Goal: Navigation & Orientation: Find specific page/section

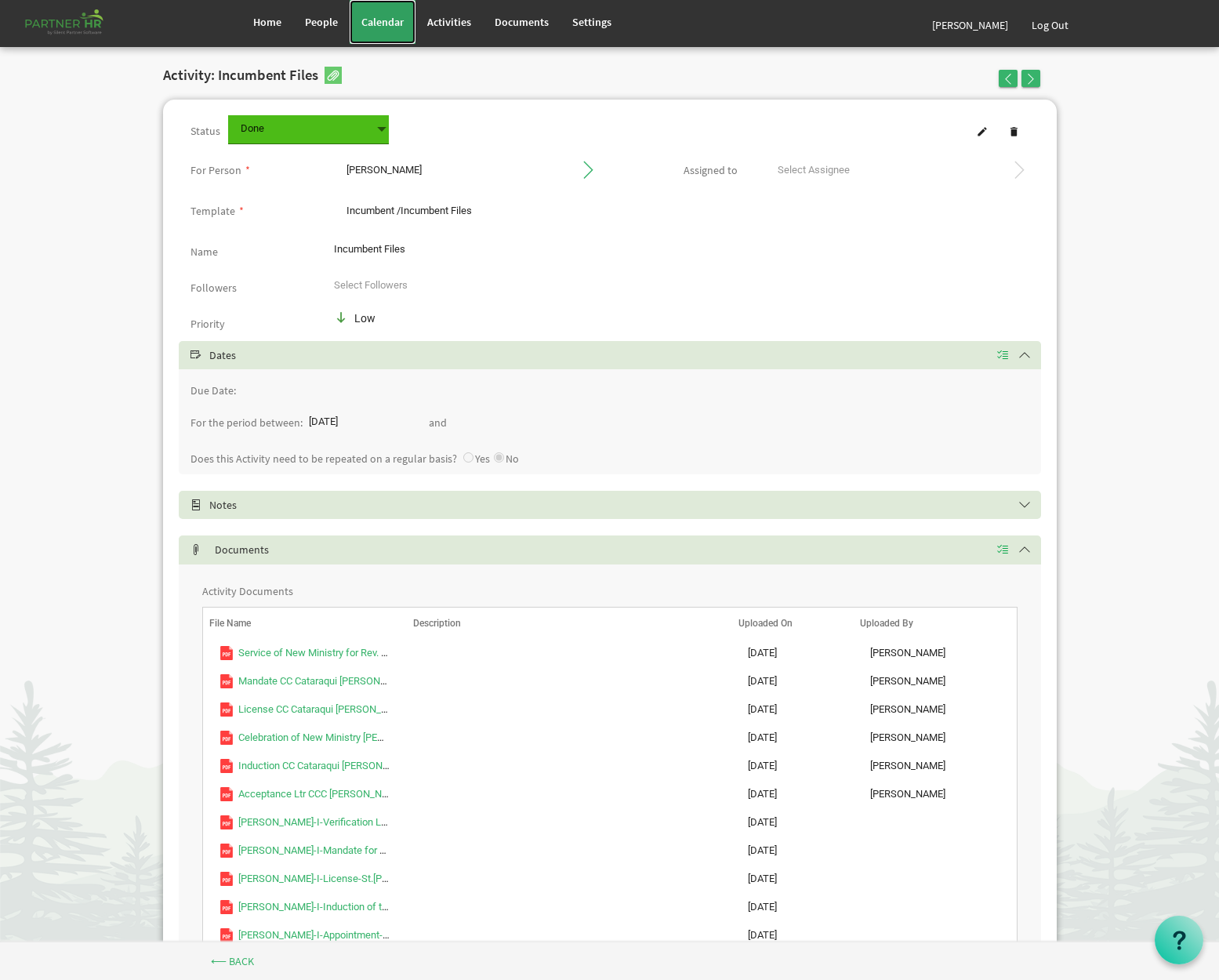
click at [394, 19] on span "Calendar" at bounding box center [382, 22] width 42 height 14
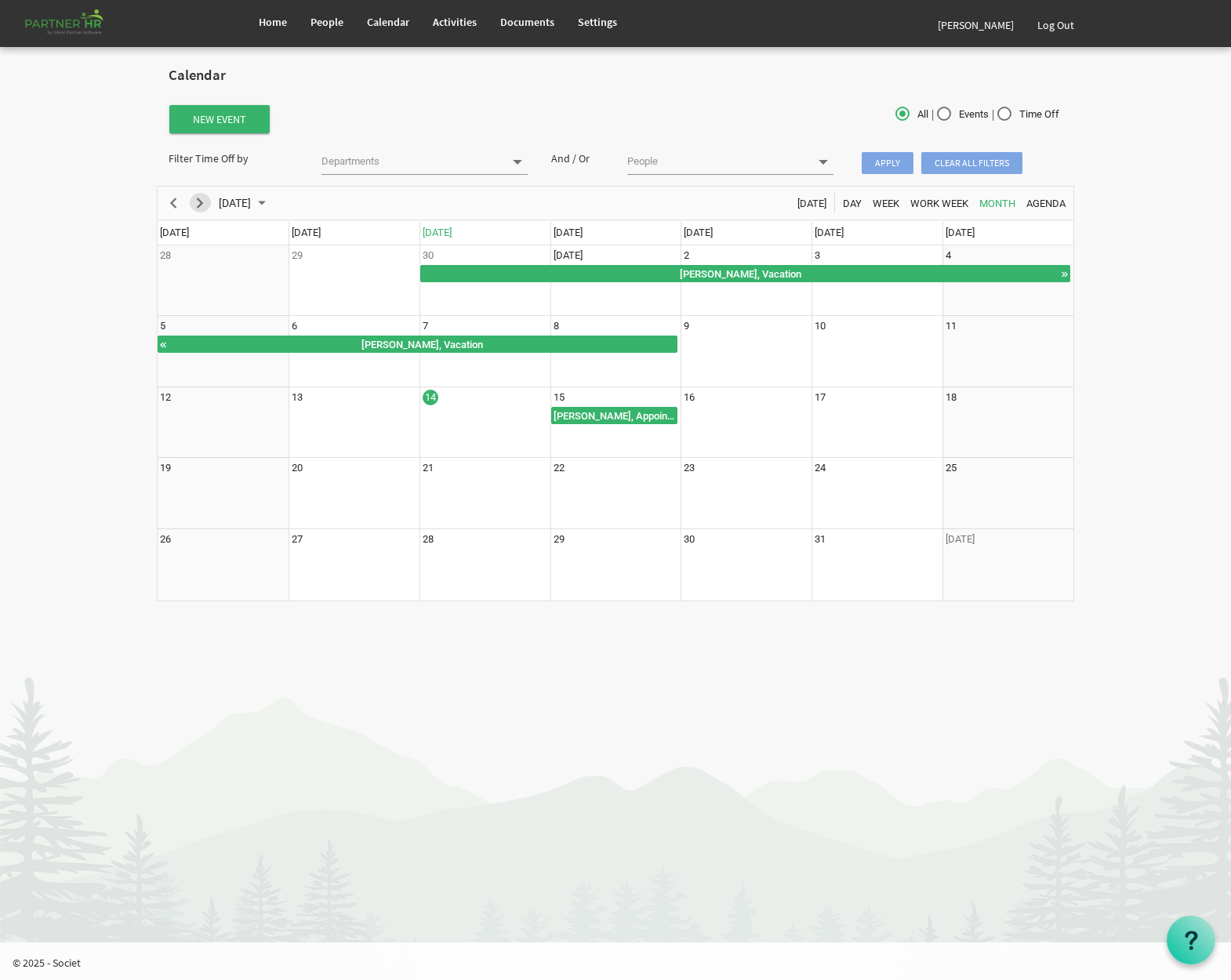
click at [207, 210] on span "Next" at bounding box center [200, 203] width 18 height 19
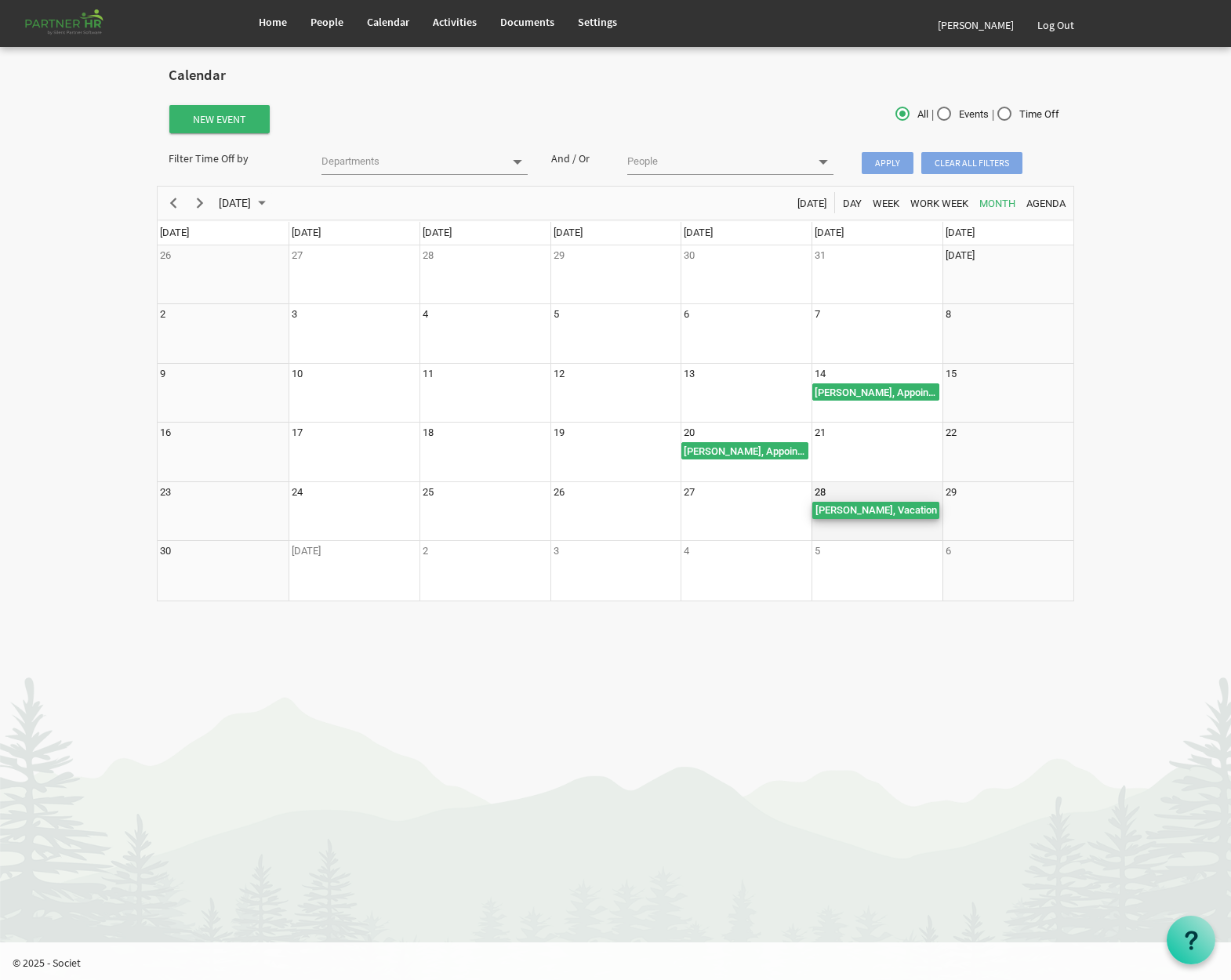
click at [813, 506] on div "Joyce Williams, Vacation Begin From Friday, November 28, 2025 at 12:00:00 AM GM…" at bounding box center [816, 510] width 8 height 18
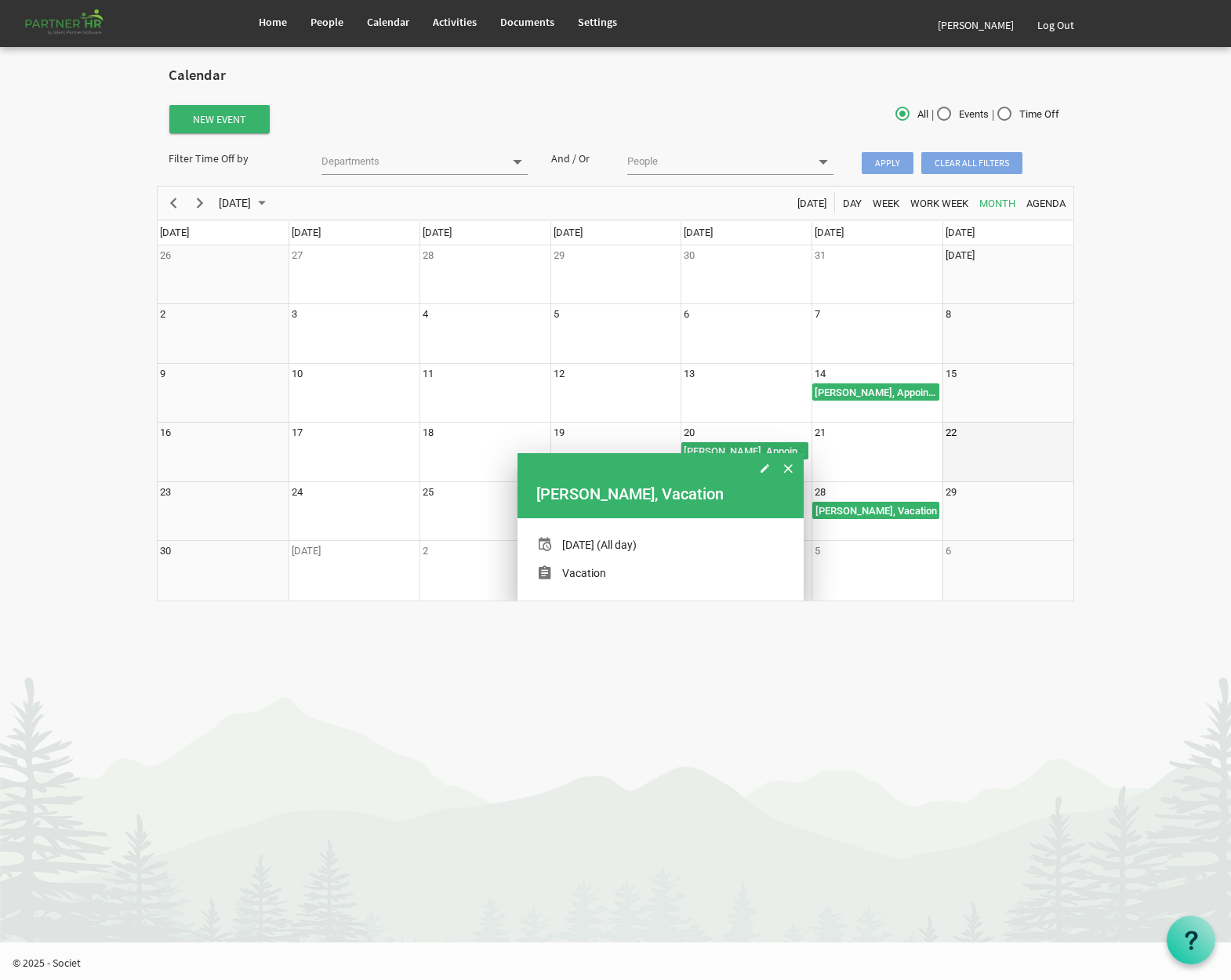
click at [1068, 457] on td "22" at bounding box center [1008, 452] width 131 height 60
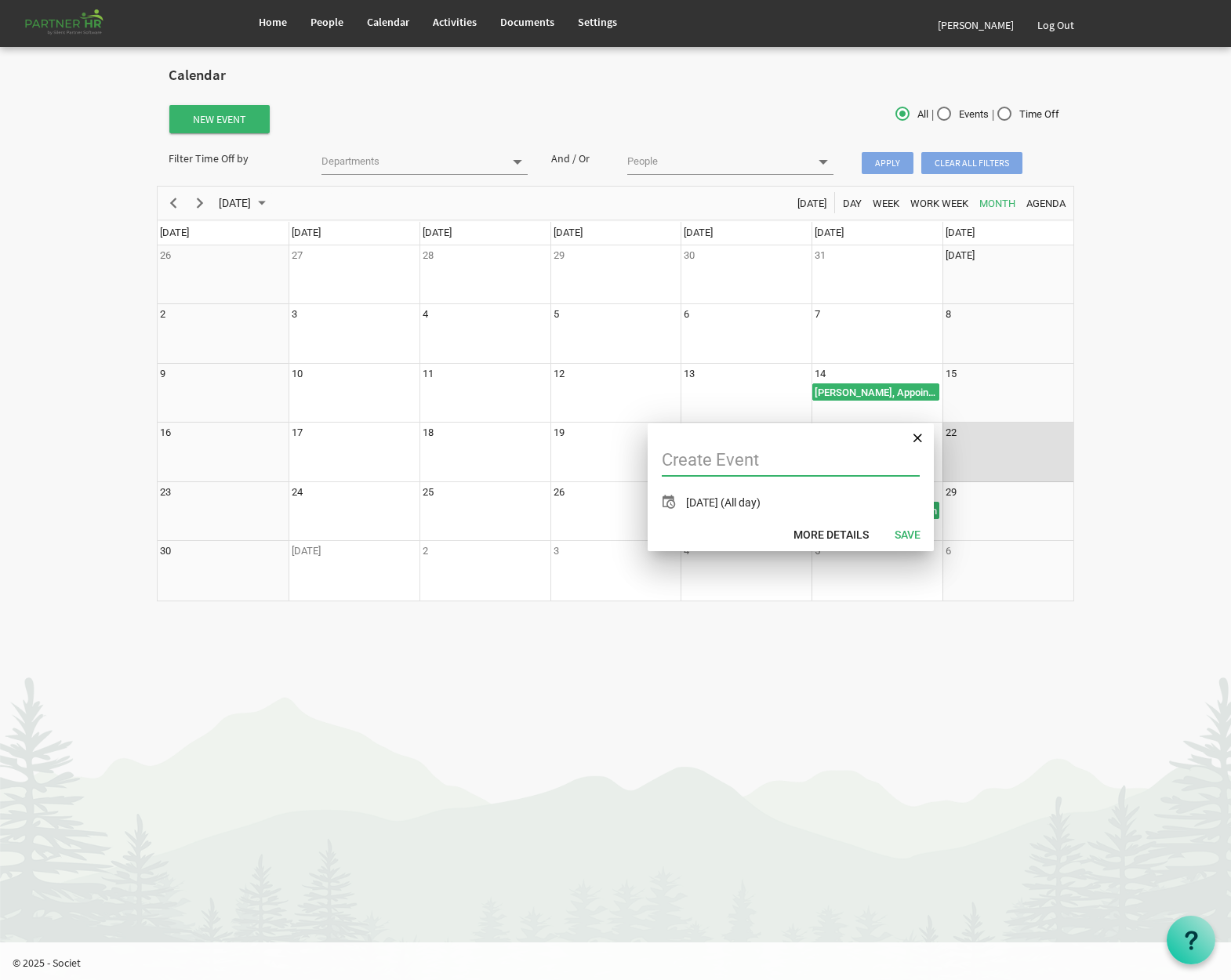
click at [1132, 428] on body "Home People Calendar" at bounding box center [616, 309] width 1231 height 617
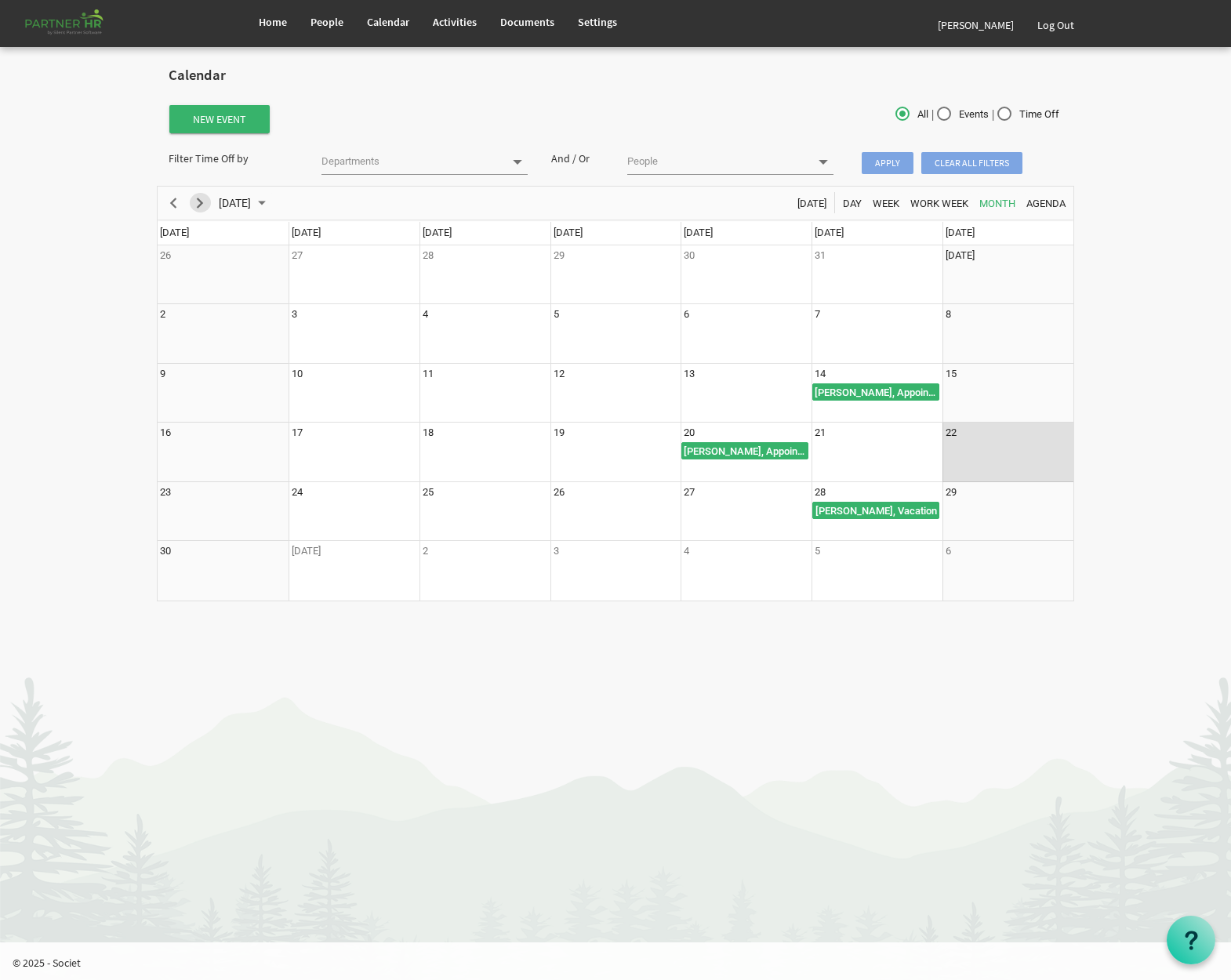
click at [197, 200] on span "Next" at bounding box center [200, 203] width 18 height 19
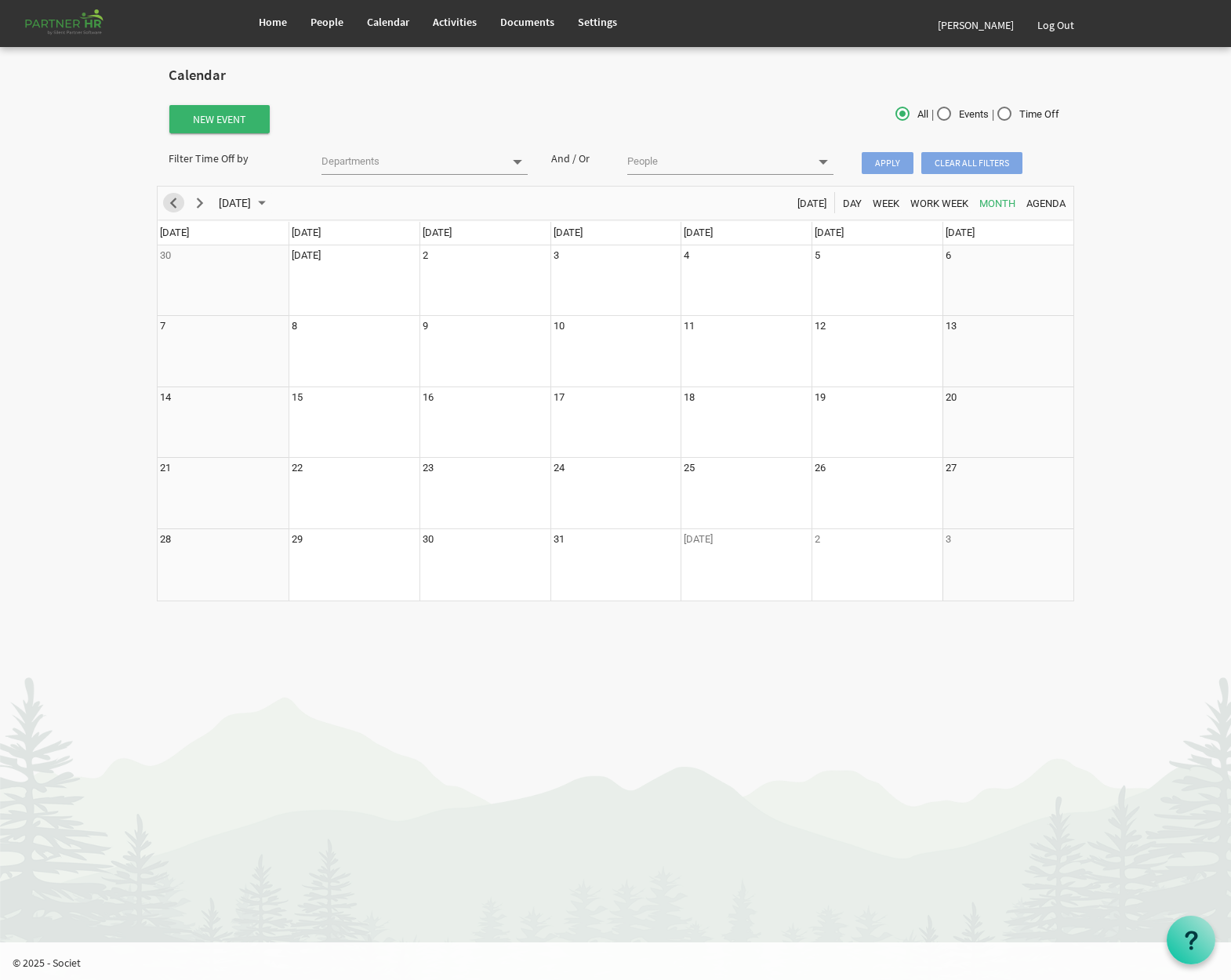
click at [178, 199] on span "Previous" at bounding box center [173, 203] width 18 height 19
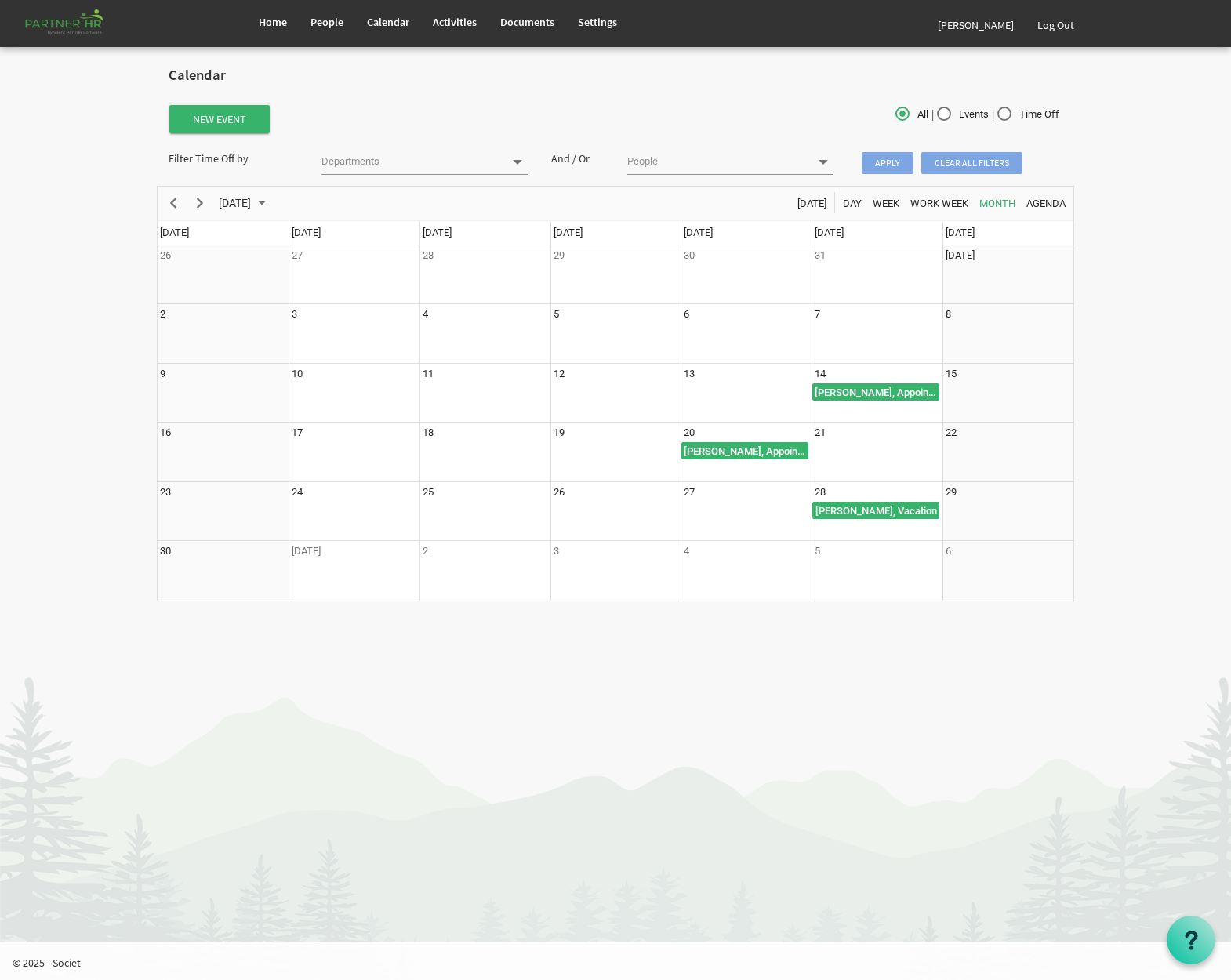
click at [91, 194] on body "Home People Calendar" at bounding box center [616, 309] width 1231 height 617
